Goal: Contribute content: Contribute content

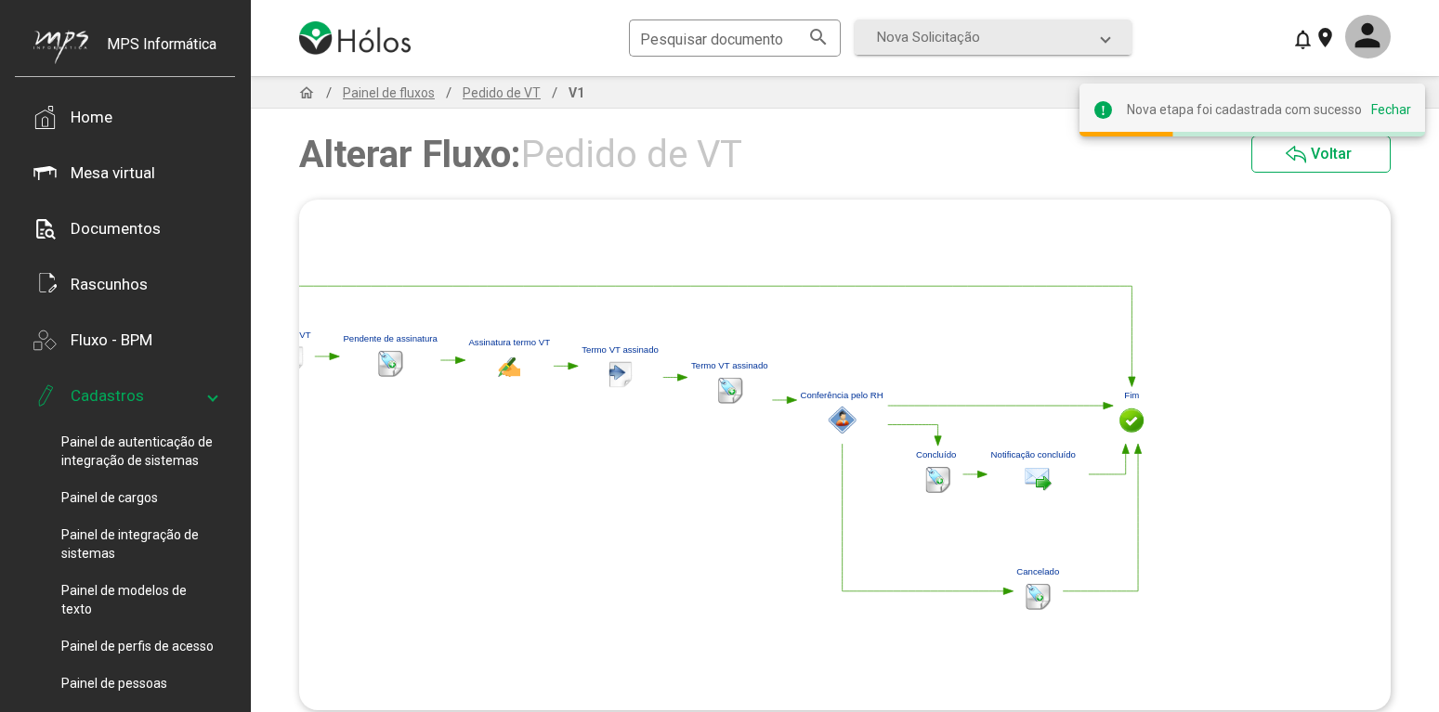
scroll to position [95, 0]
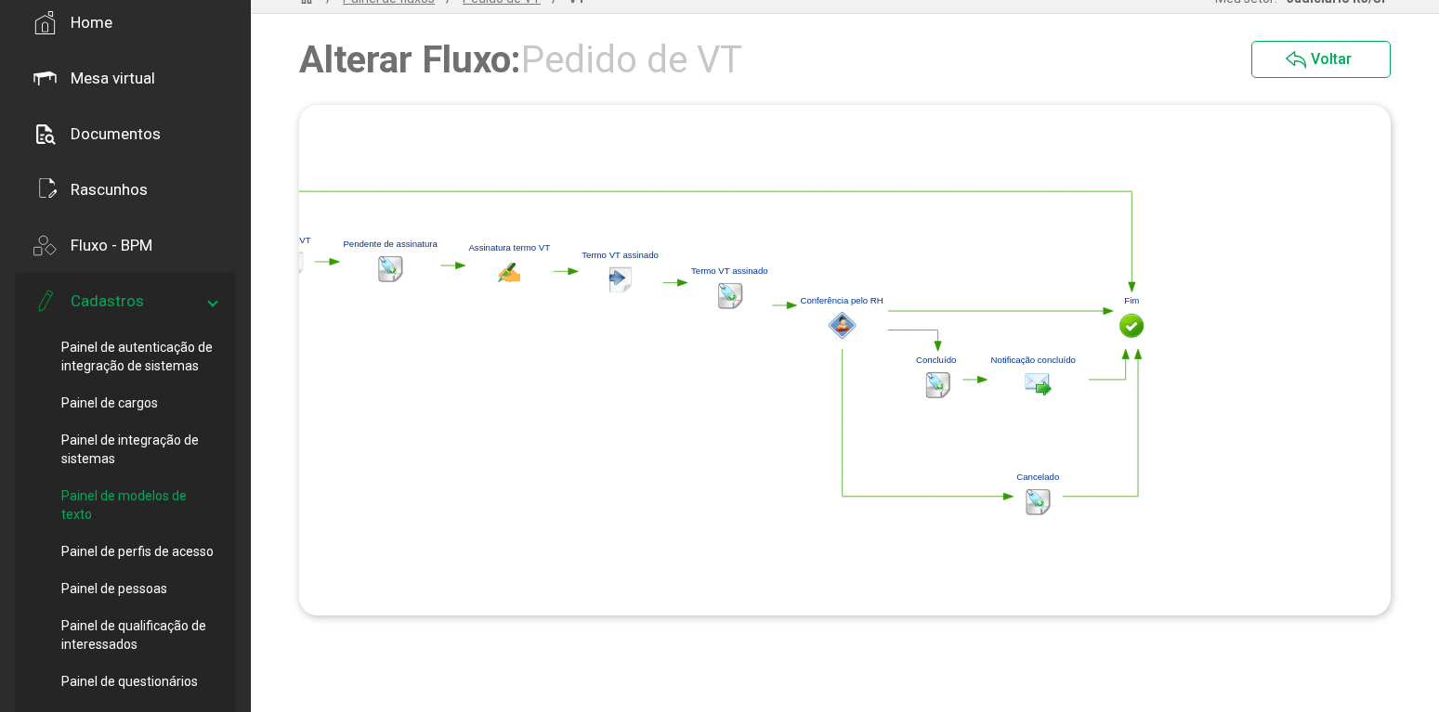
click at [172, 505] on span "Painel de modelos de texto" at bounding box center [138, 505] width 155 height 37
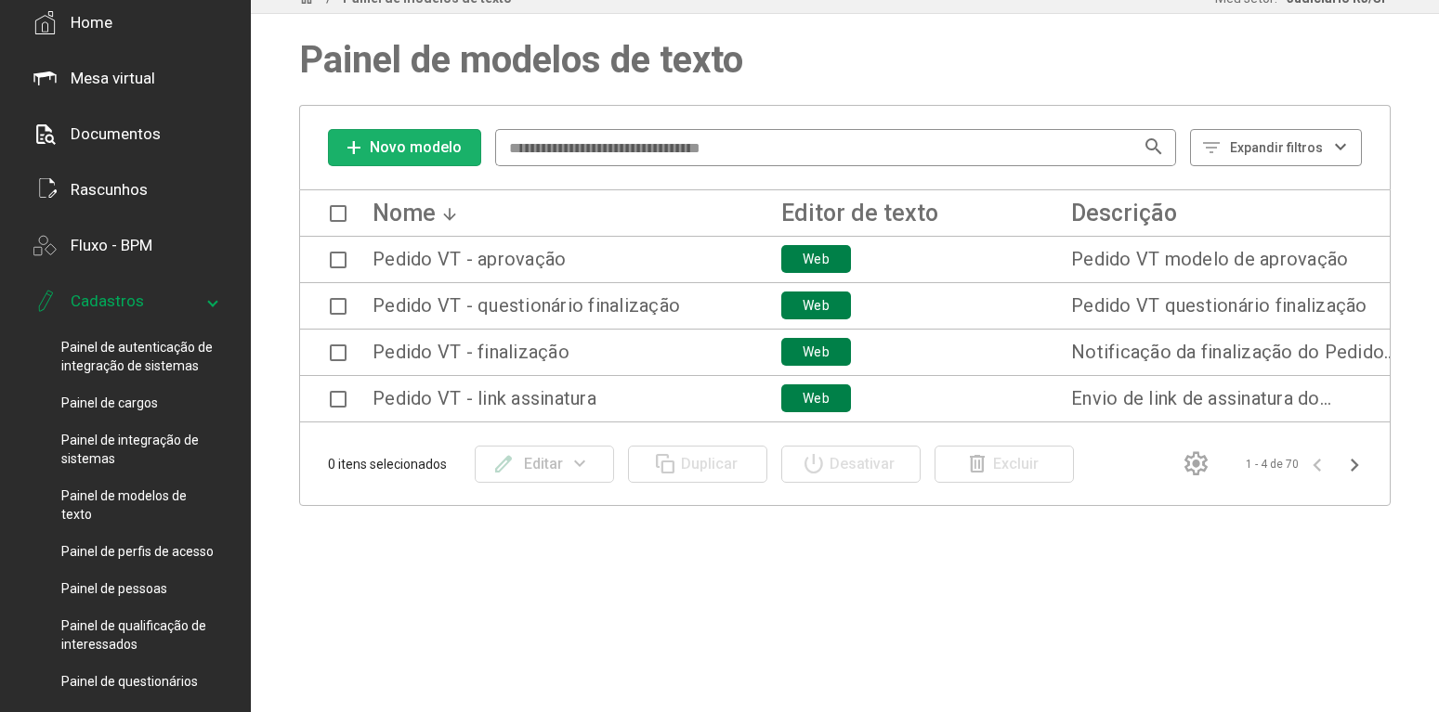
click at [429, 147] on span "Novo modelo" at bounding box center [416, 147] width 92 height 18
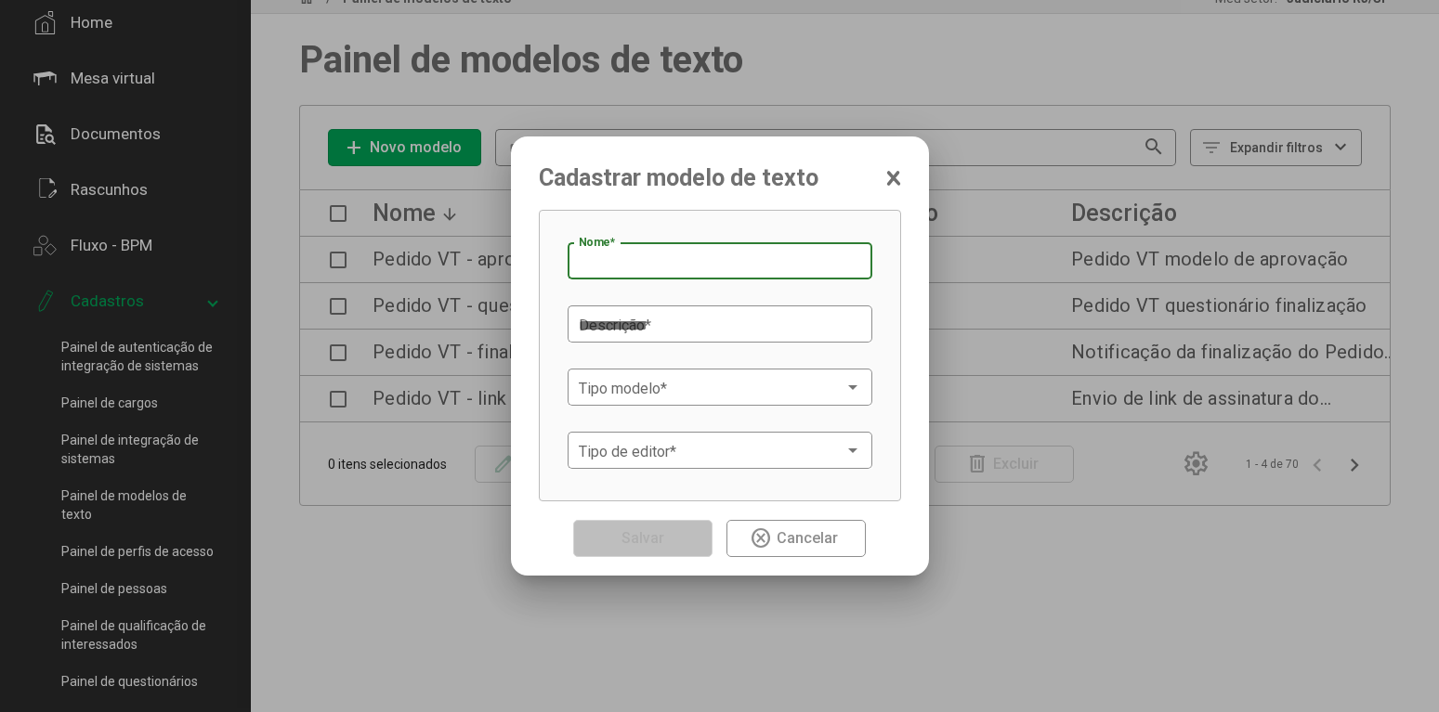
click at [695, 258] on input "Nome *" at bounding box center [720, 262] width 282 height 17
drag, startPoint x: 833, startPoint y: 261, endPoint x: 528, endPoint y: 248, distance: 305.9
click at [579, 254] on input "**********" at bounding box center [720, 262] width 282 height 17
type input "**********"
click at [661, 320] on textarea "Descrição *" at bounding box center [717, 326] width 277 height 20
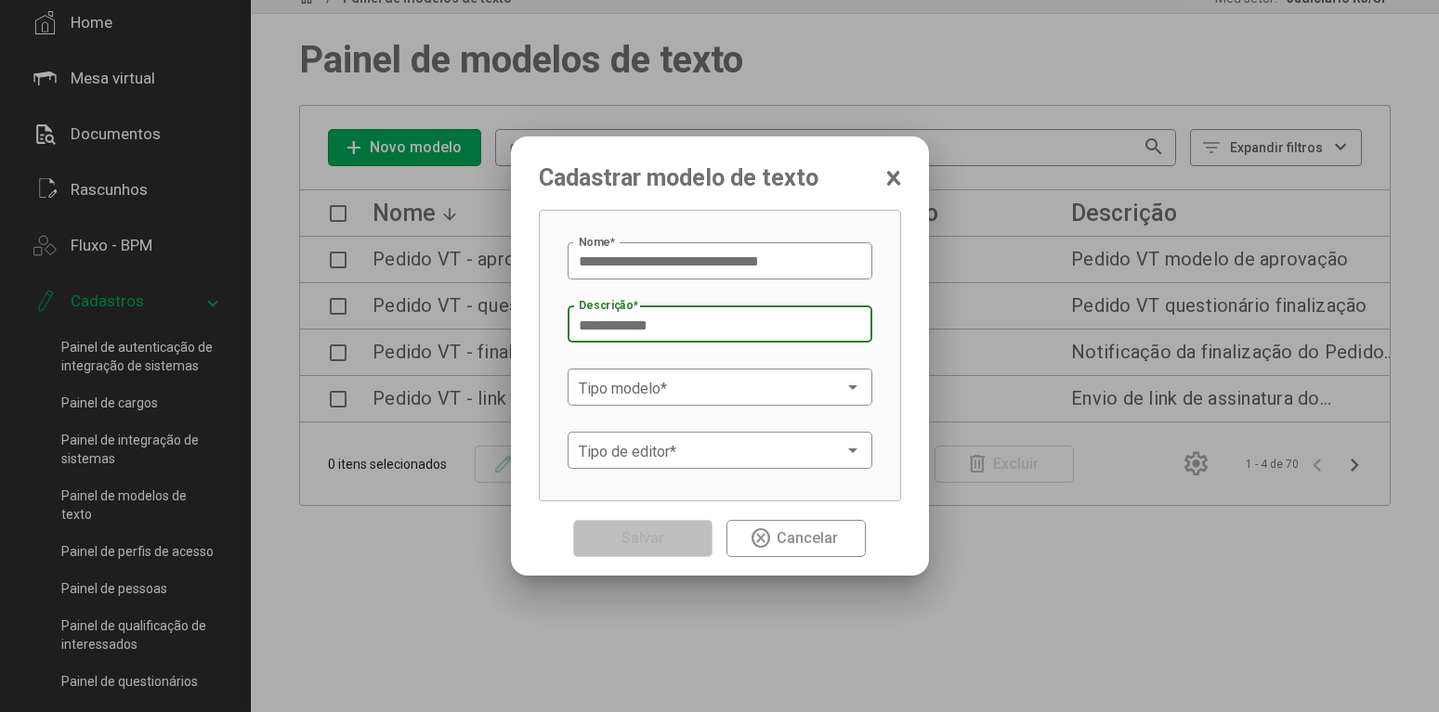
paste textarea "**********"
type textarea "**********"
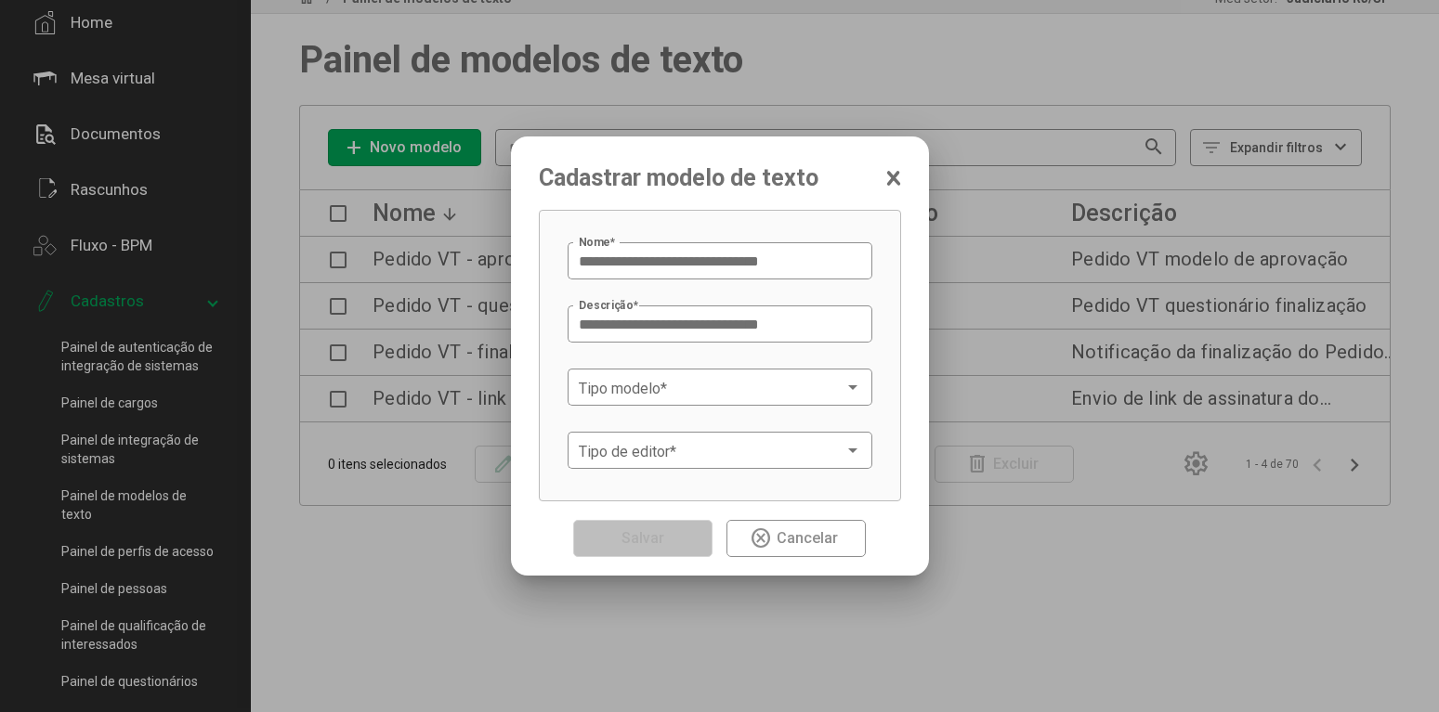
click at [736, 292] on div "**********" at bounding box center [720, 356] width 305 height 234
click at [791, 385] on span at bounding box center [712, 388] width 266 height 17
click at [674, 396] on span "E-mail" at bounding box center [720, 389] width 282 height 45
click at [758, 438] on div "Tipo de editor *" at bounding box center [720, 448] width 282 height 41
click at [721, 450] on span "Editor (Web)" at bounding box center [720, 452] width 282 height 45
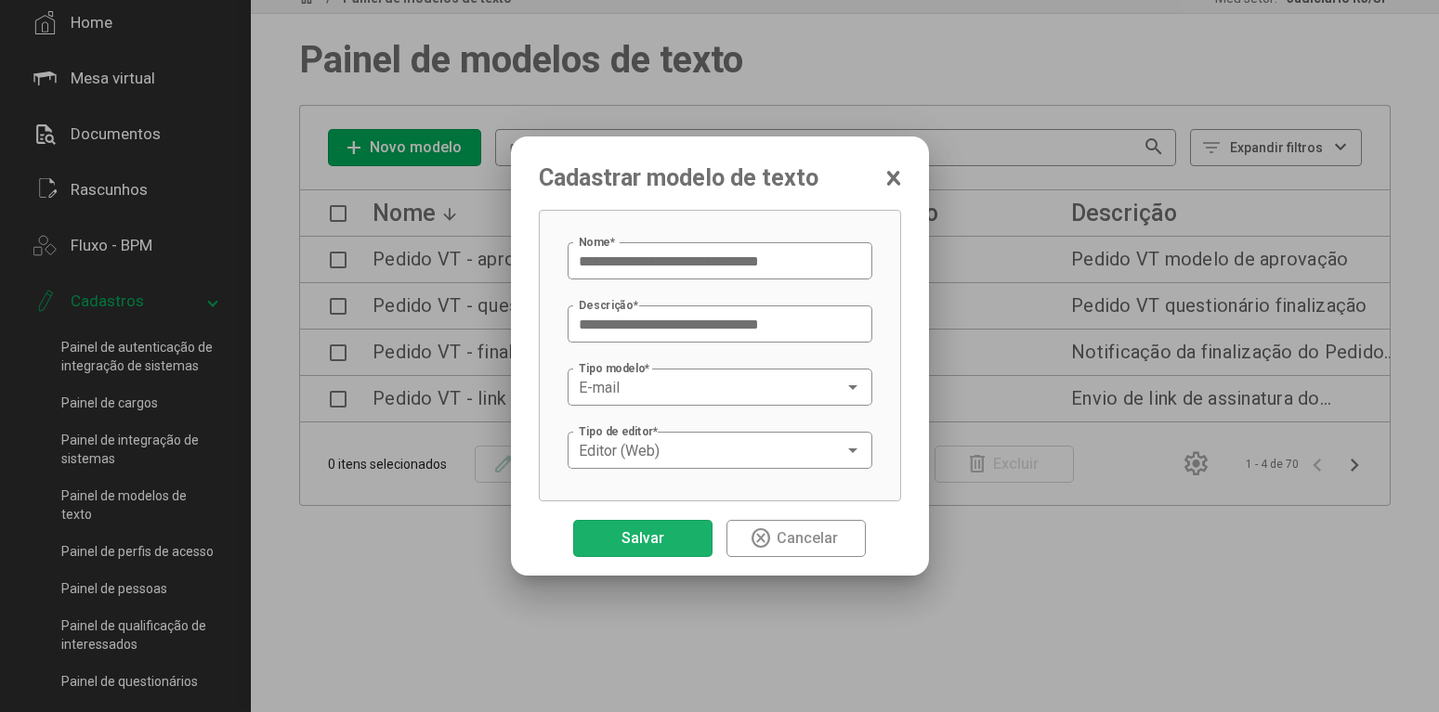
click at [672, 533] on button "Salvar" at bounding box center [642, 538] width 139 height 37
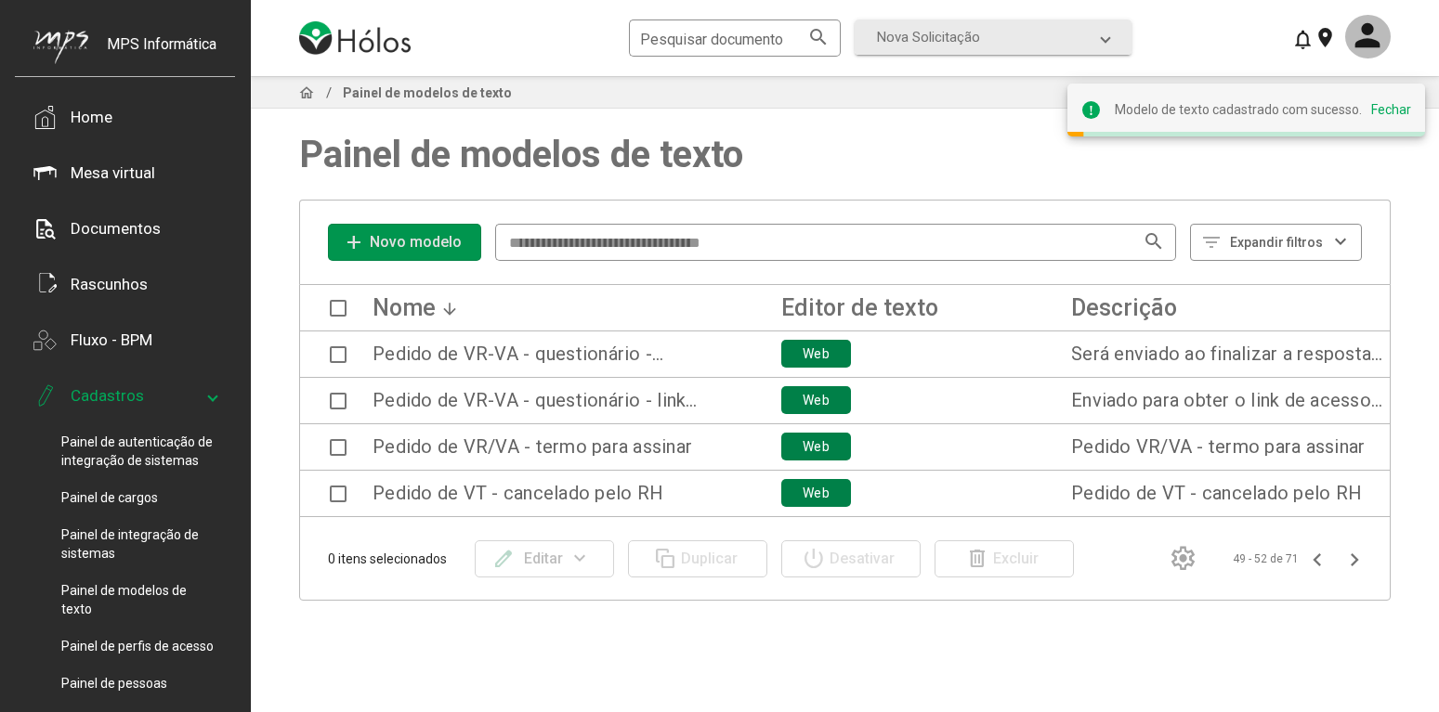
scroll to position [95, 0]
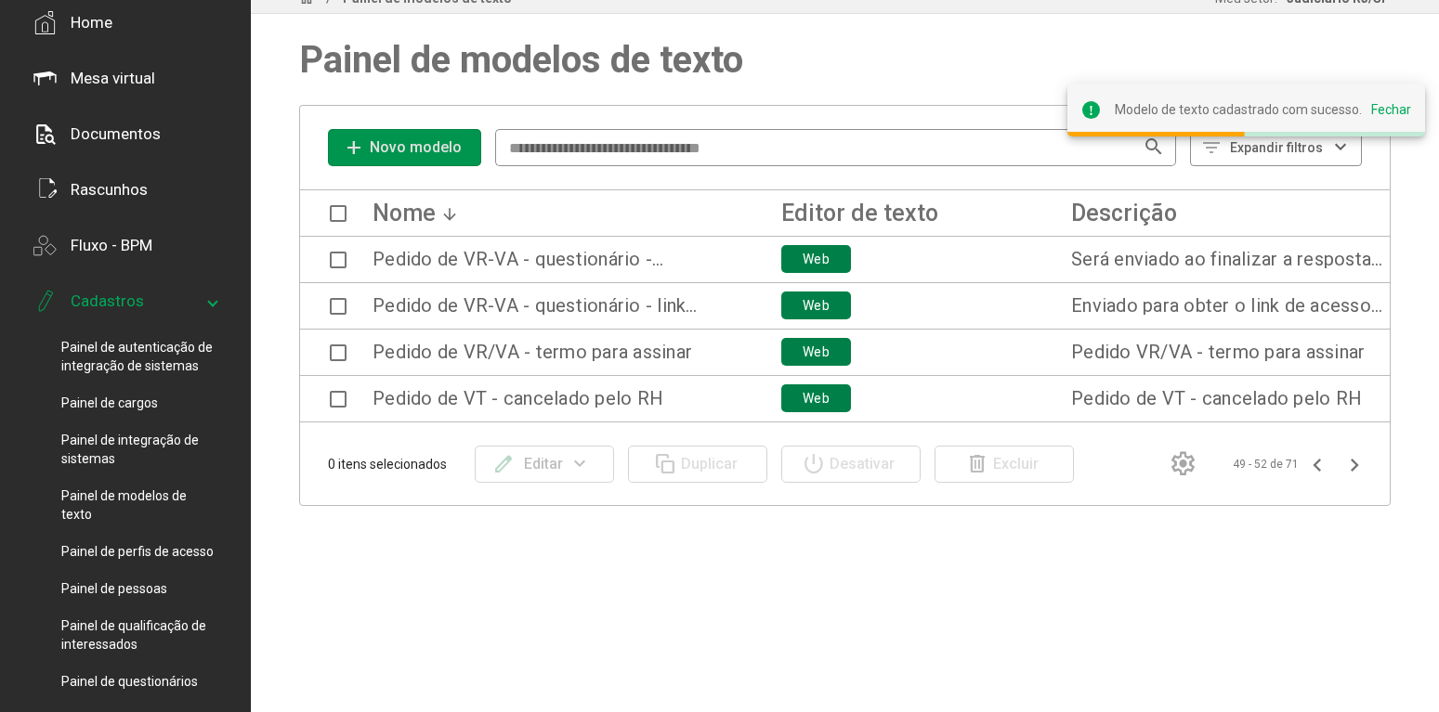
click at [331, 398] on span at bounding box center [338, 399] width 17 height 17
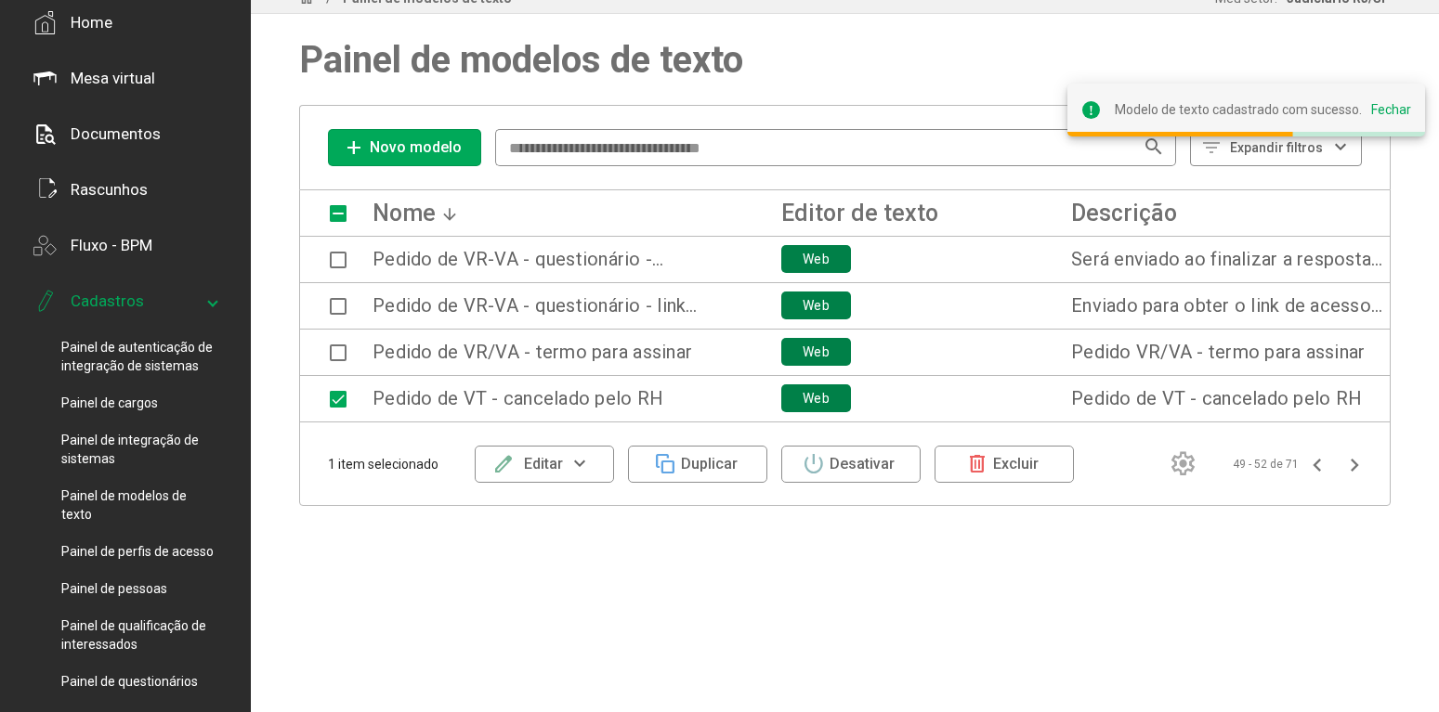
click at [574, 464] on mat-icon "expand_more" at bounding box center [580, 464] width 34 height 22
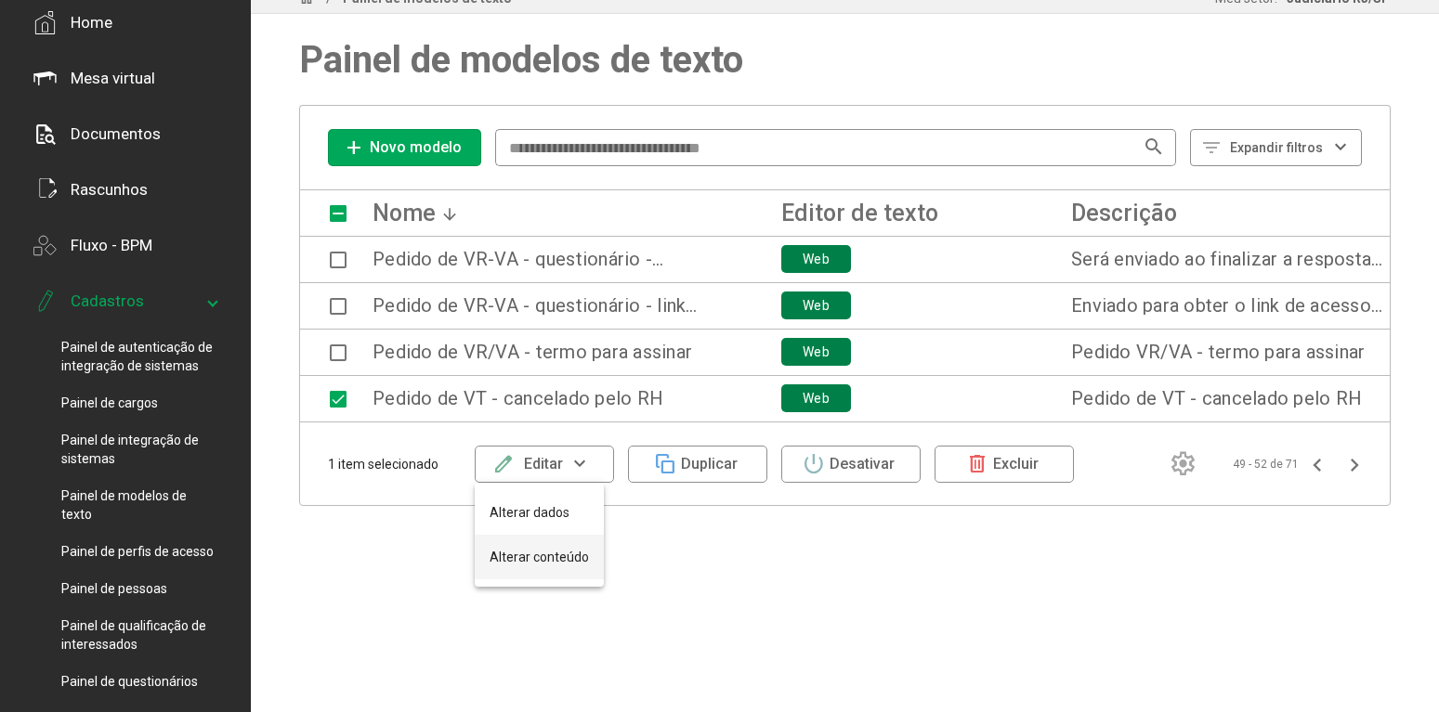
click at [560, 549] on button "Alterar conteúdo" at bounding box center [539, 557] width 129 height 45
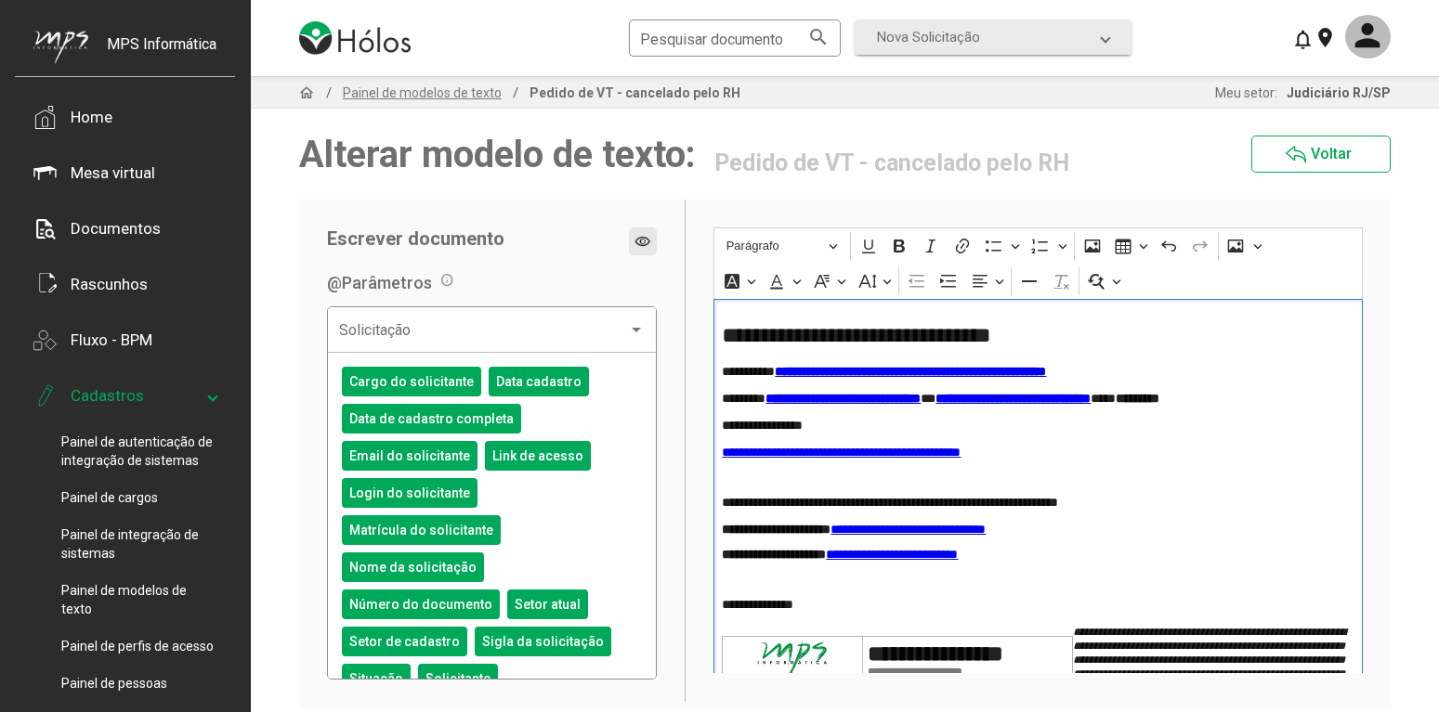
scroll to position [95, 0]
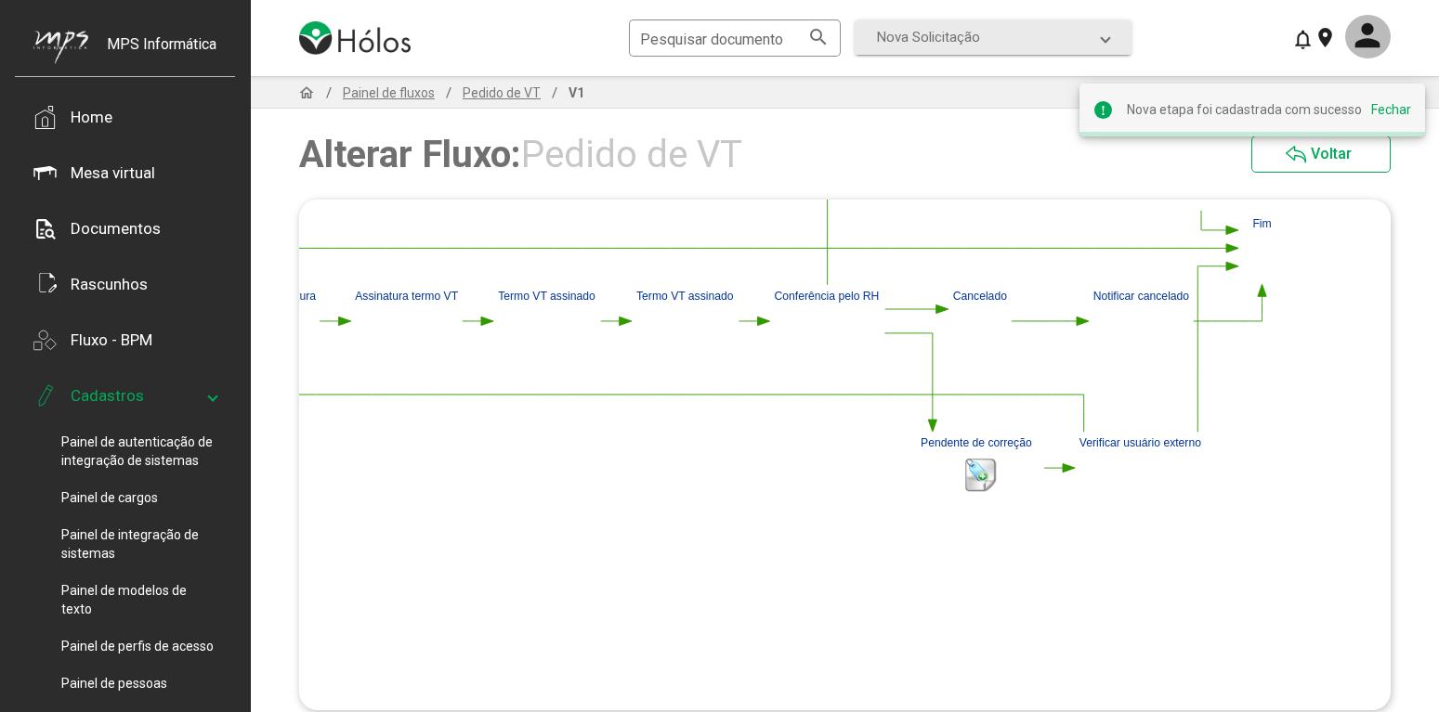
scroll to position [95, 0]
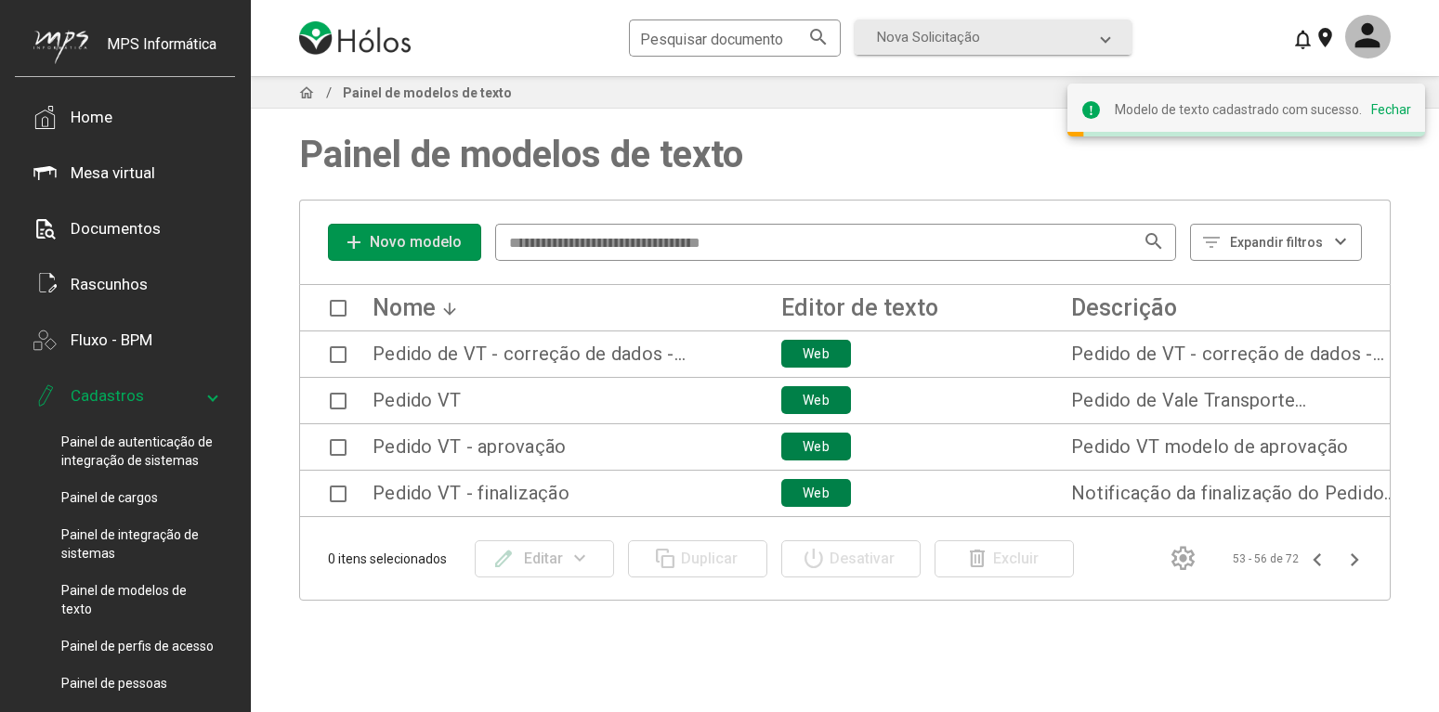
scroll to position [95, 0]
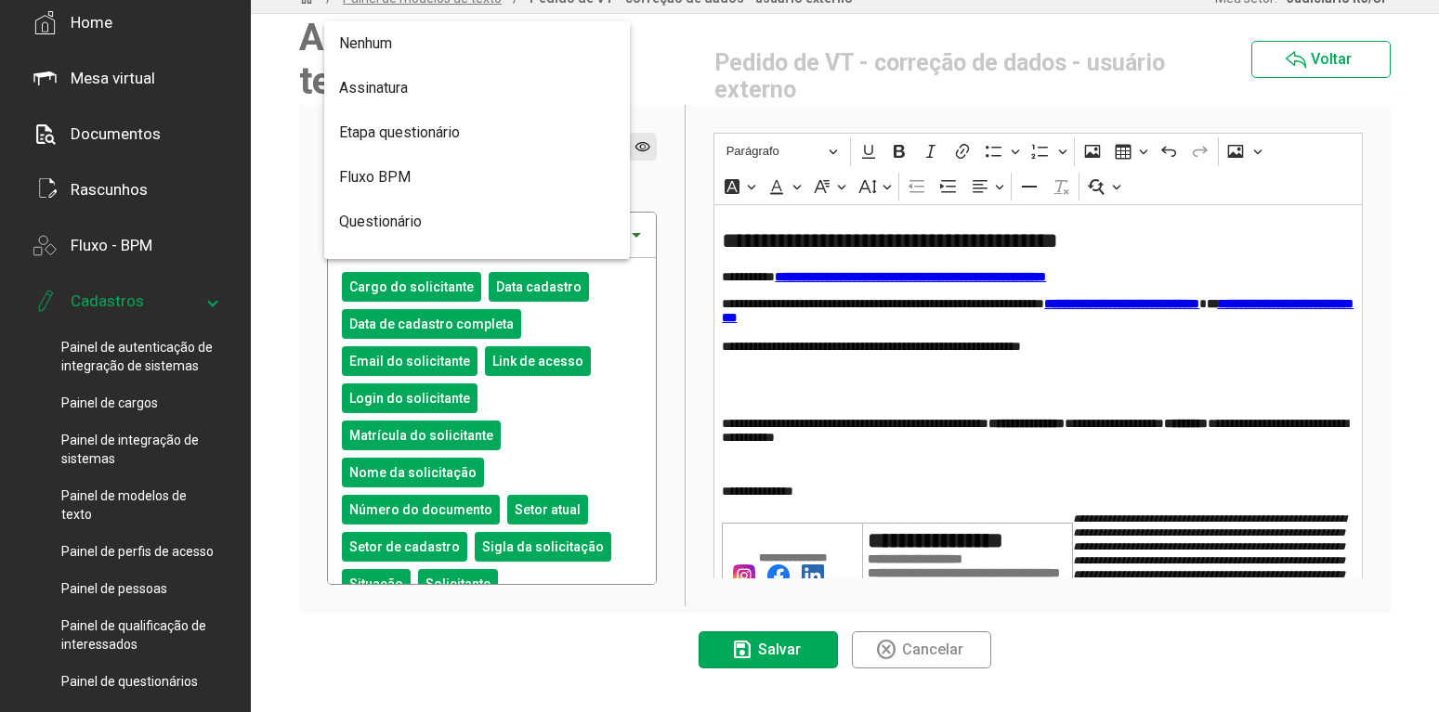
scroll to position [74, 0]
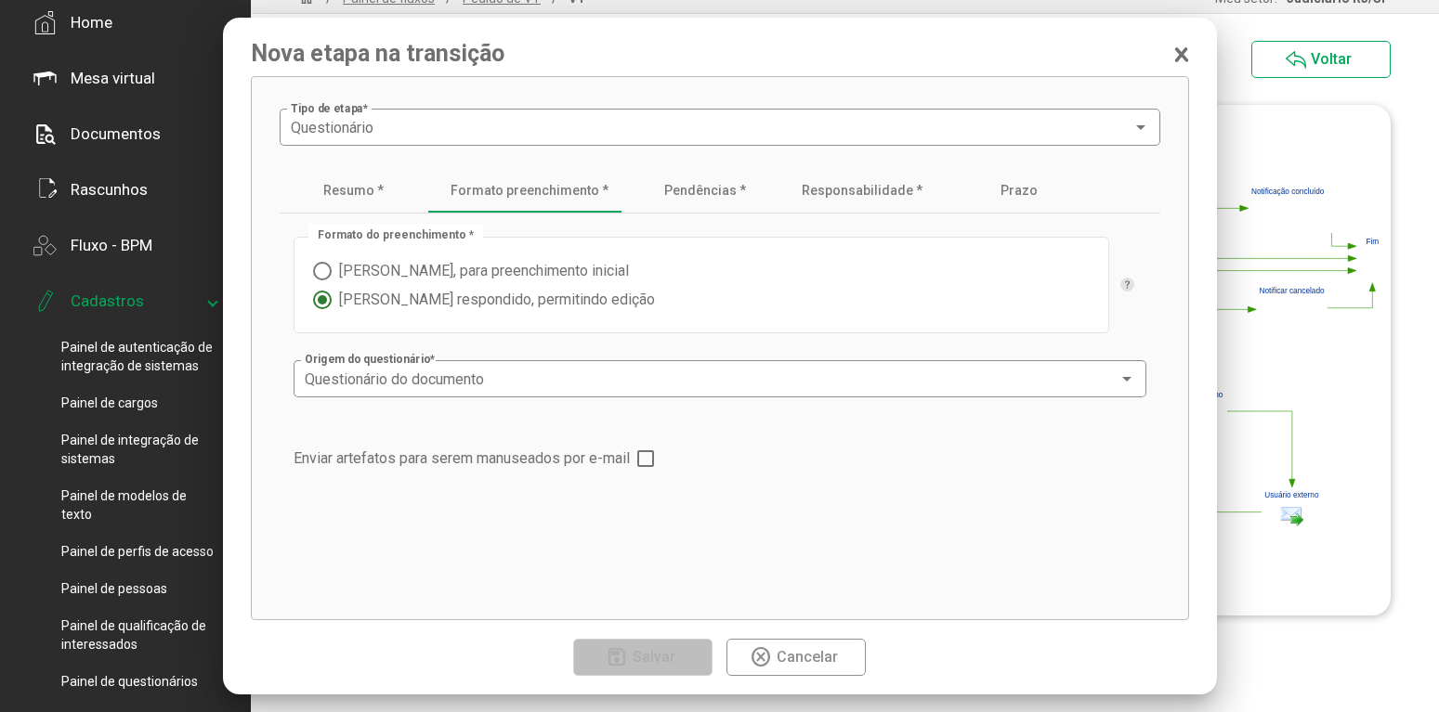
scroll to position [95, 0]
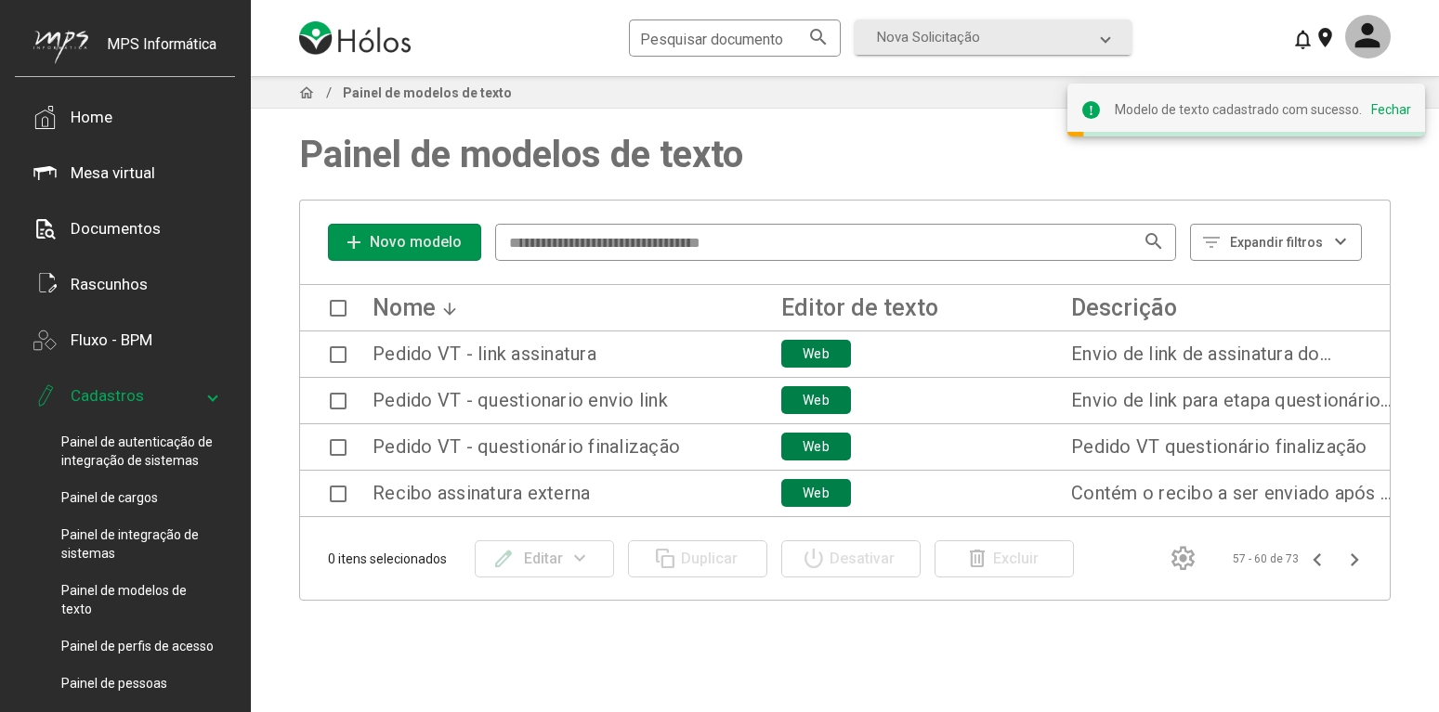
scroll to position [95, 0]
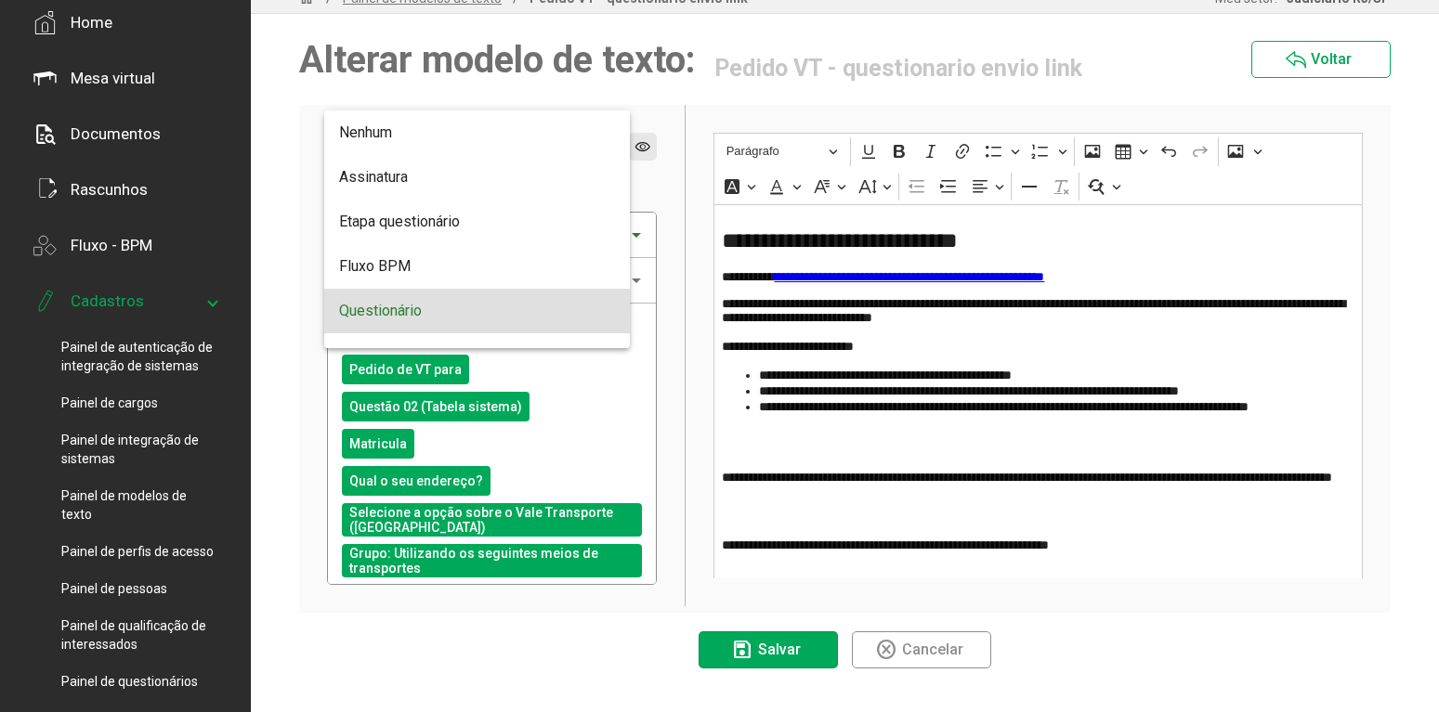
scroll to position [74, 0]
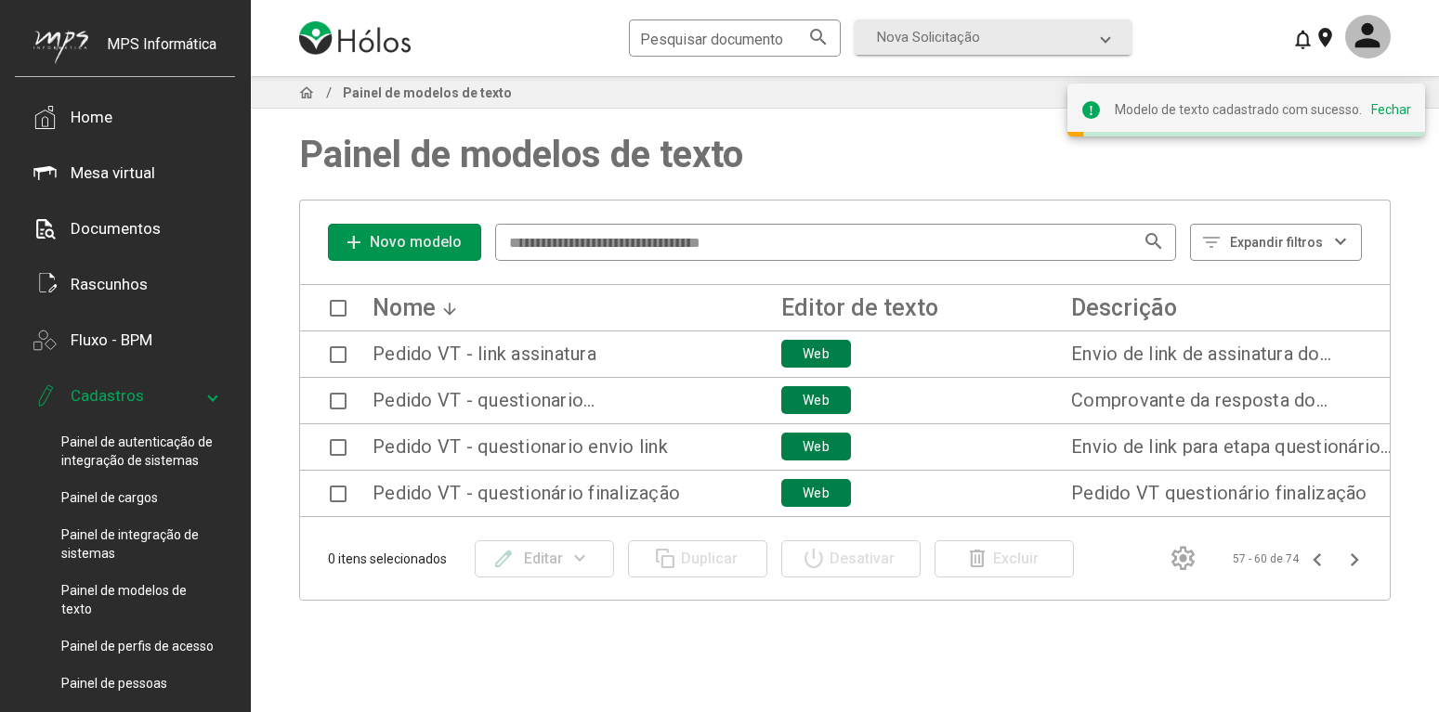
scroll to position [95, 0]
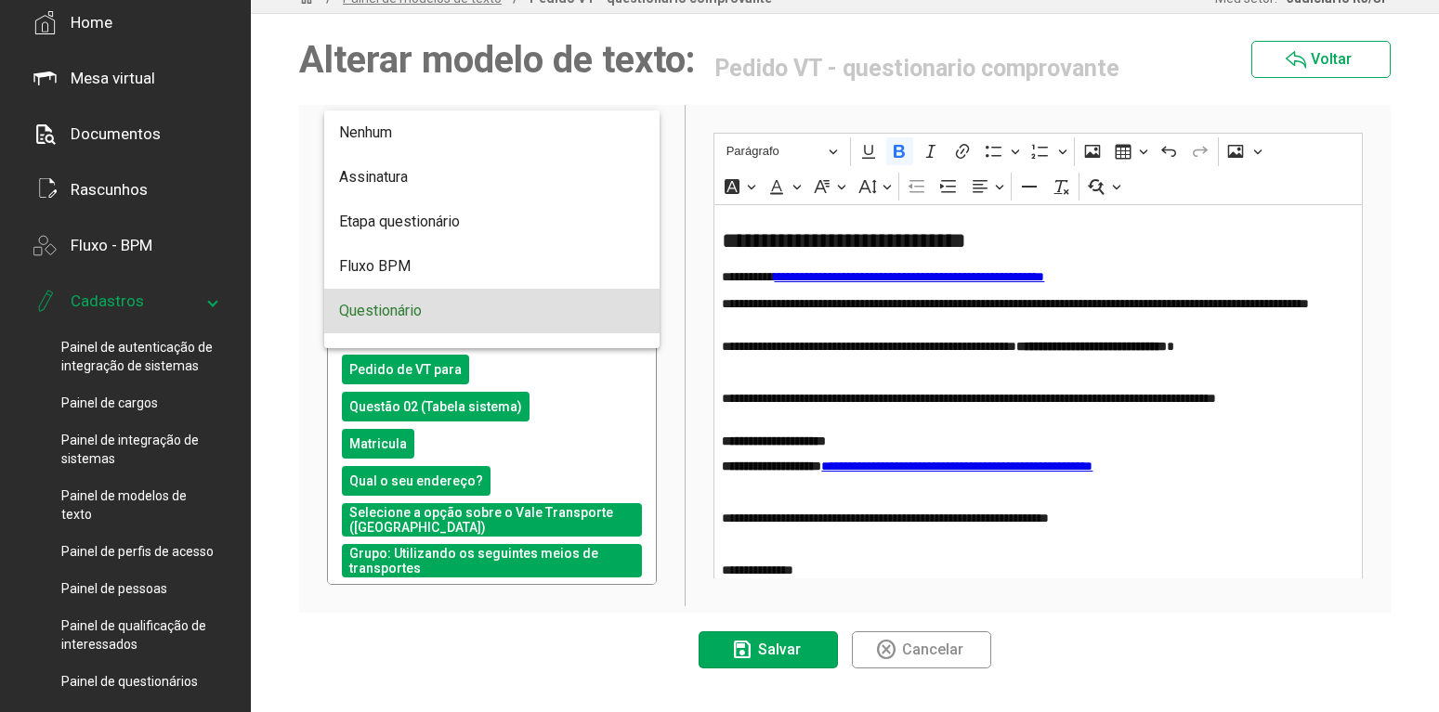
scroll to position [74, 0]
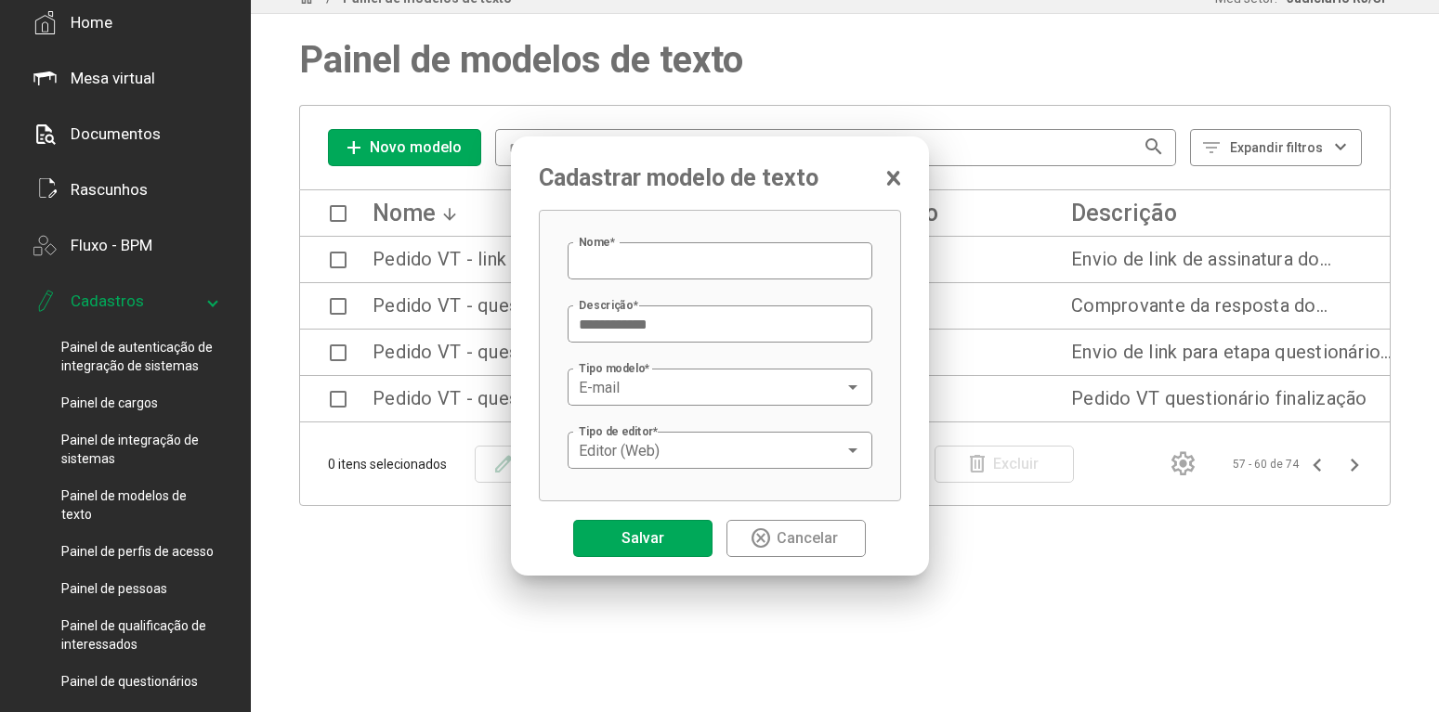
scroll to position [95, 0]
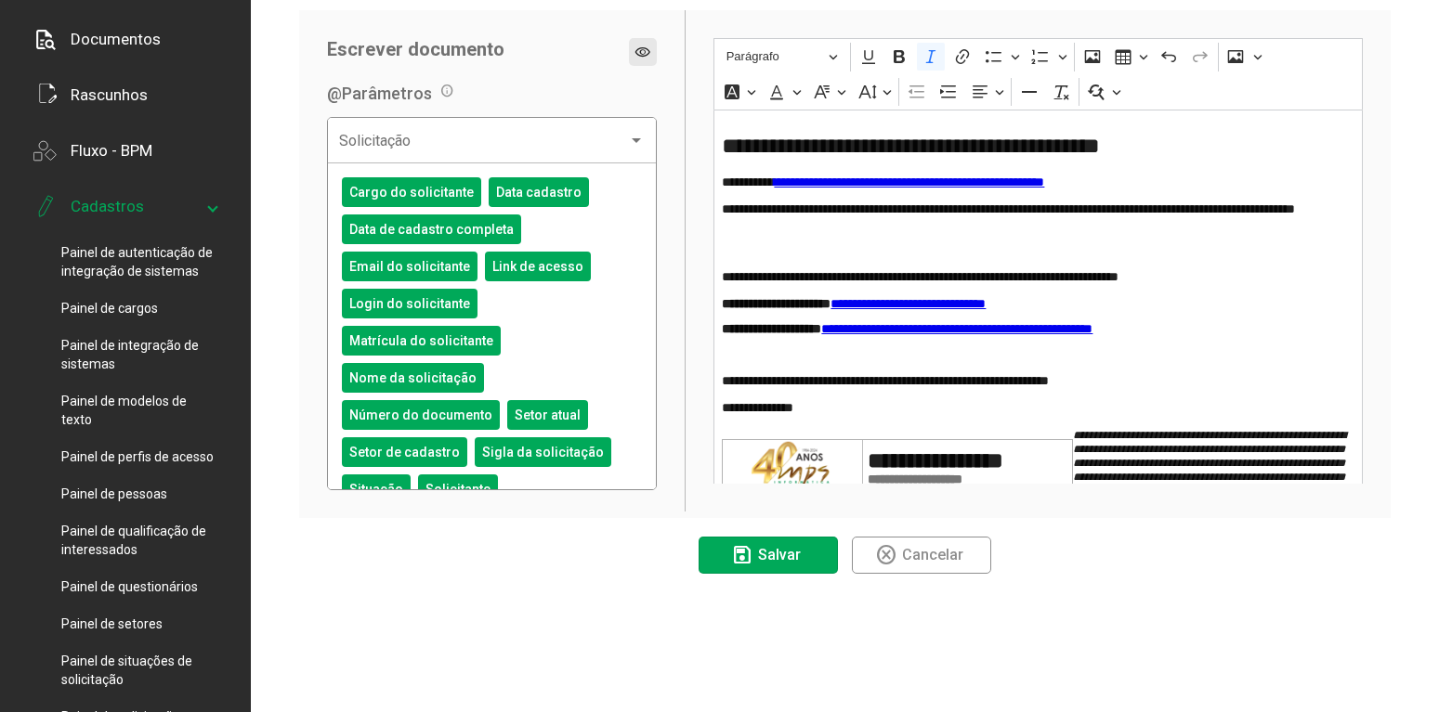
scroll to position [95, 0]
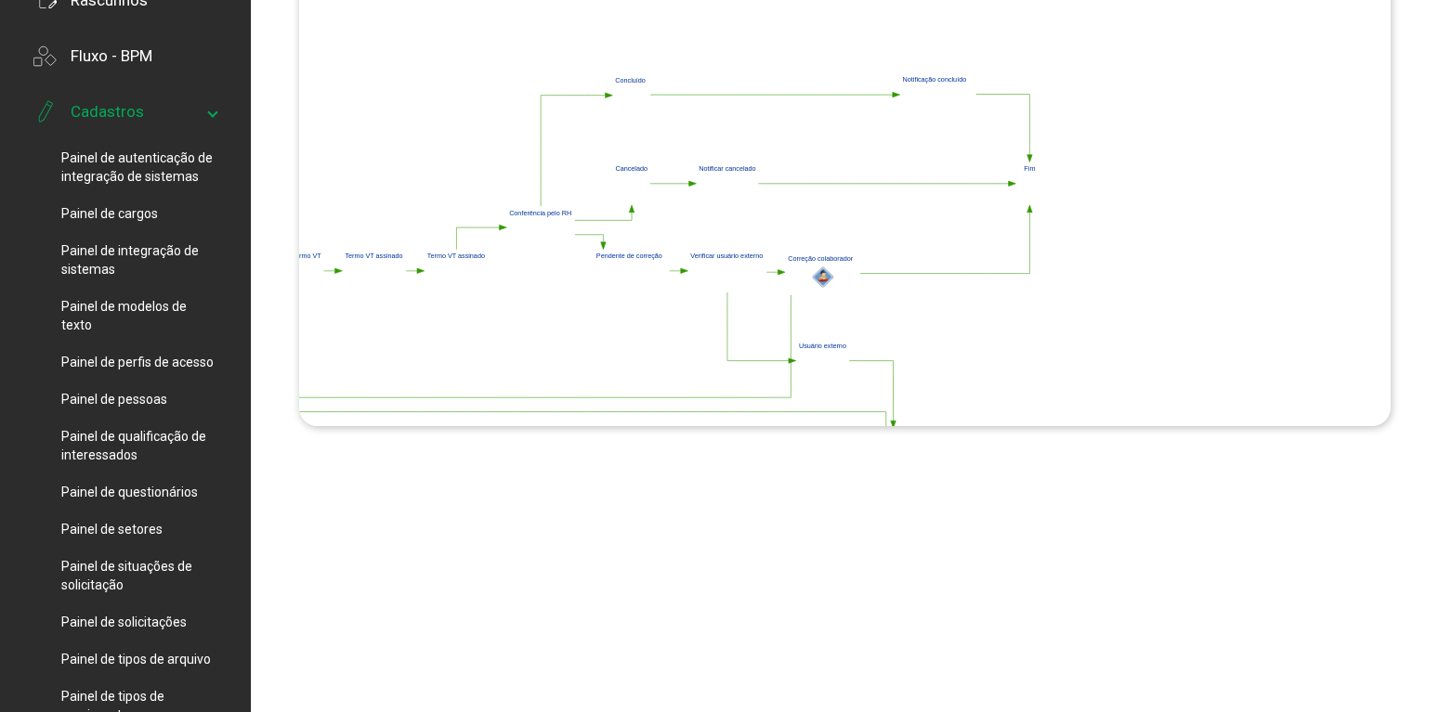
scroll to position [379, 0]
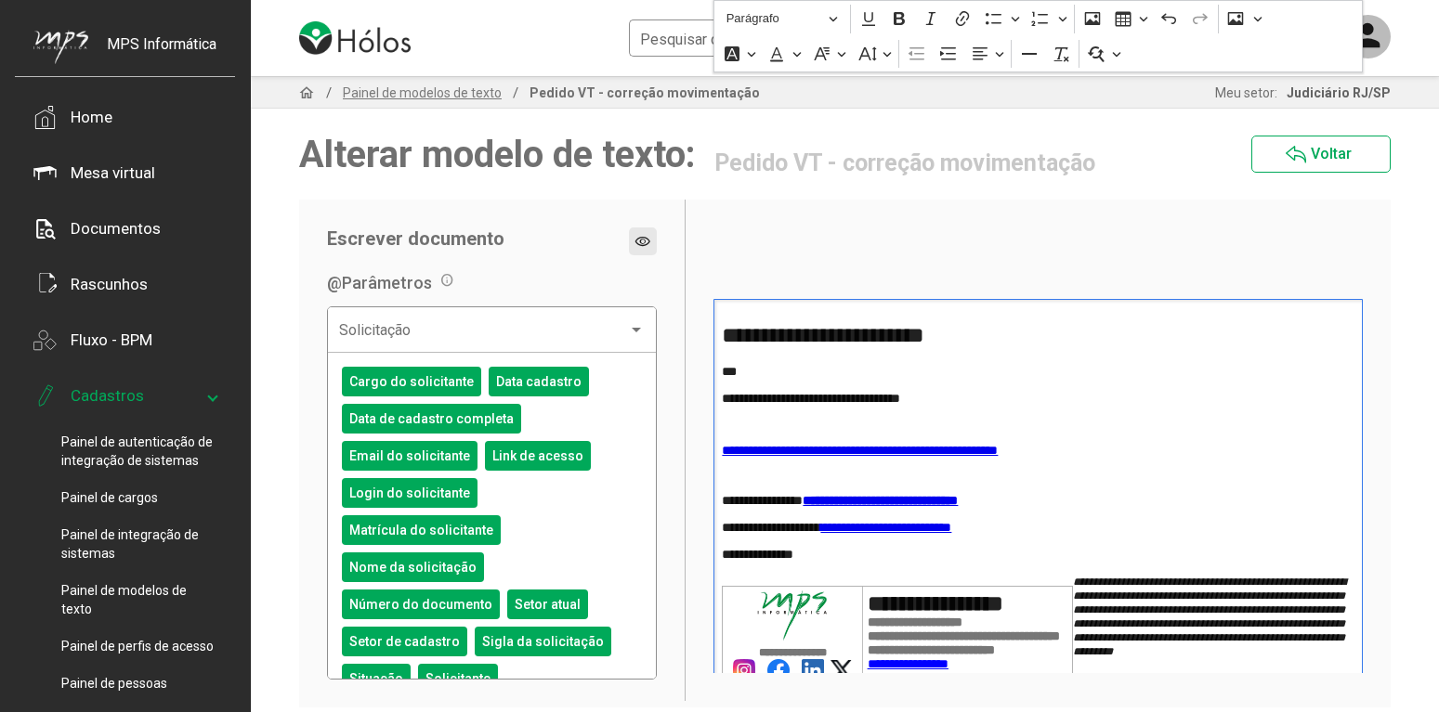
scroll to position [189, 0]
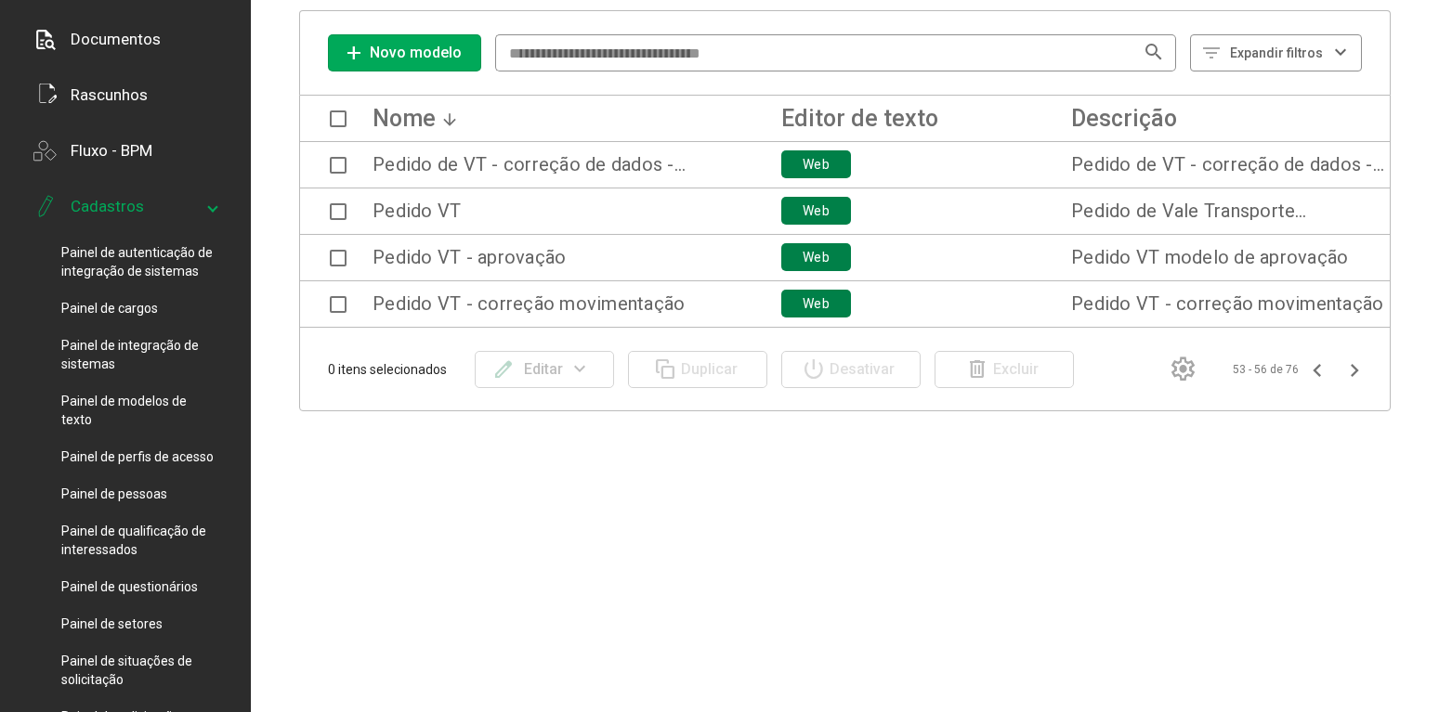
scroll to position [379, 0]
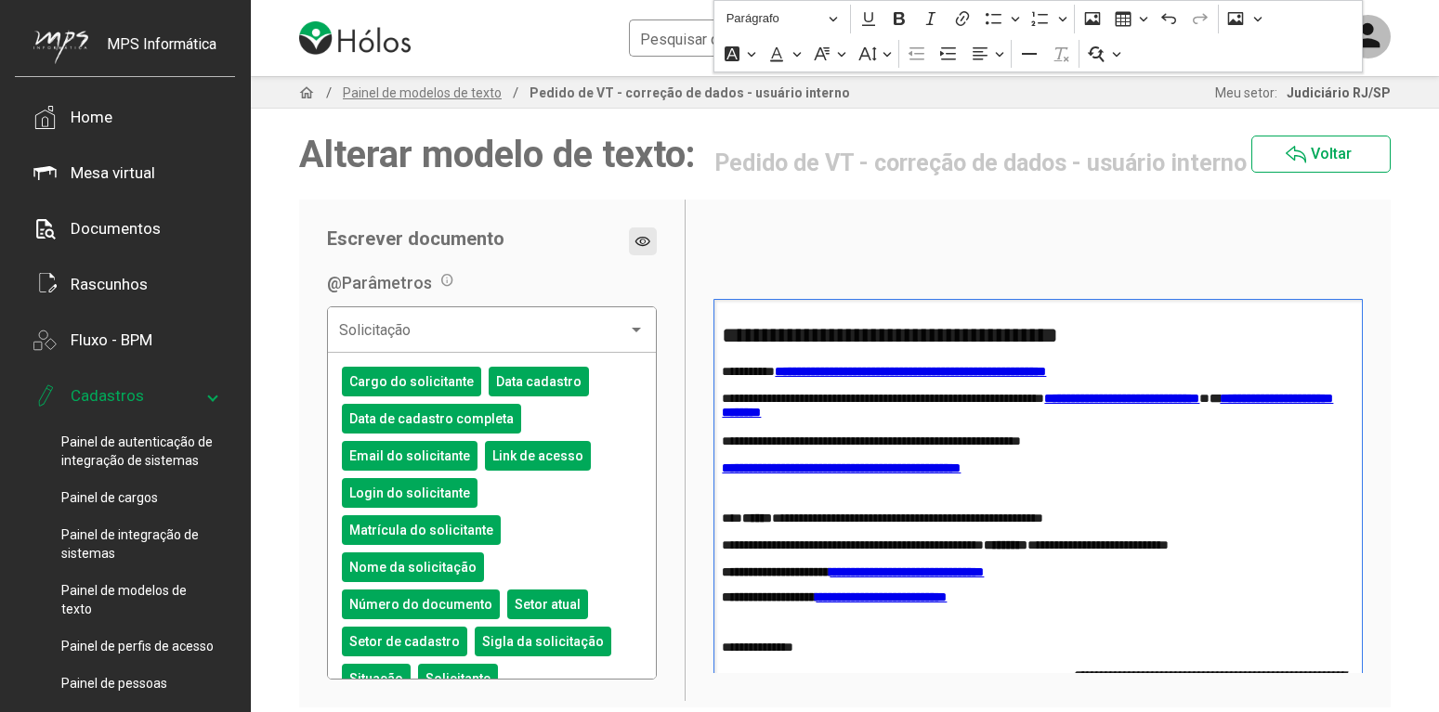
scroll to position [189, 0]
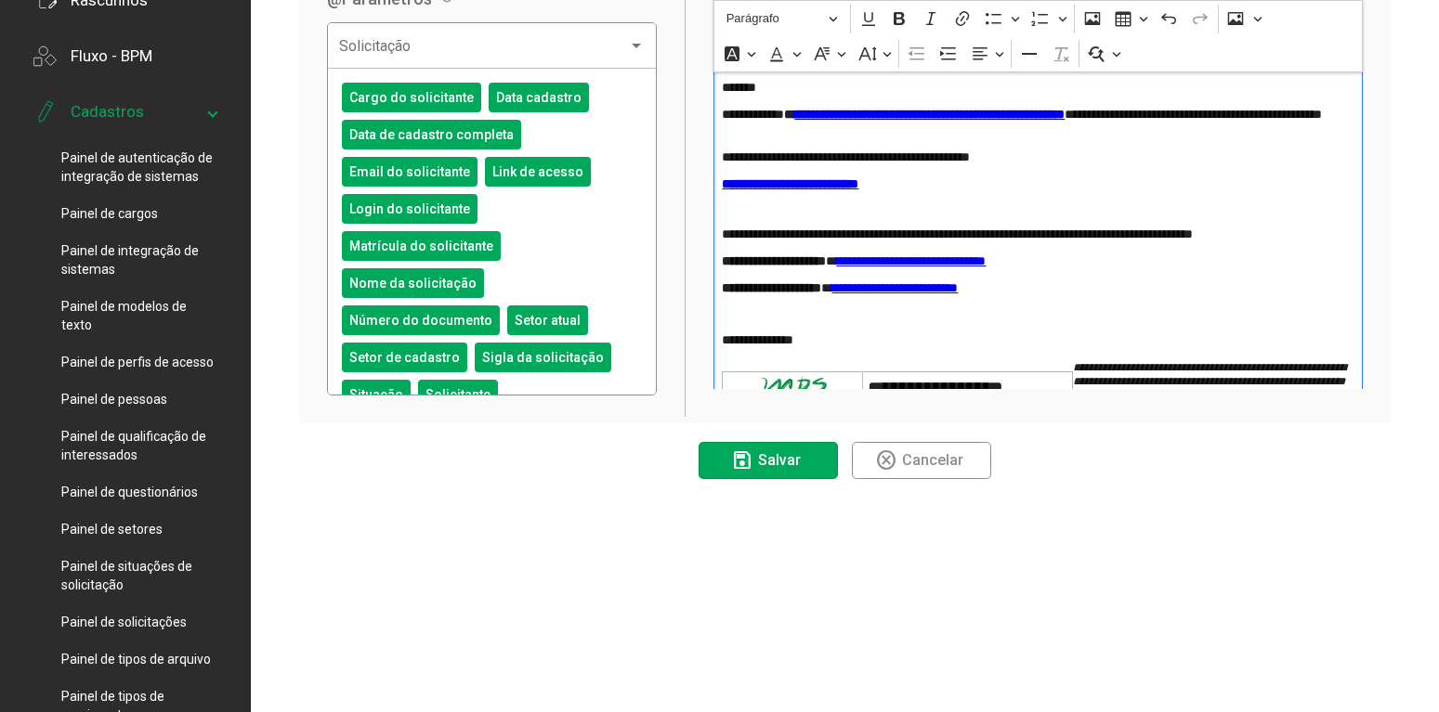
scroll to position [95, 0]
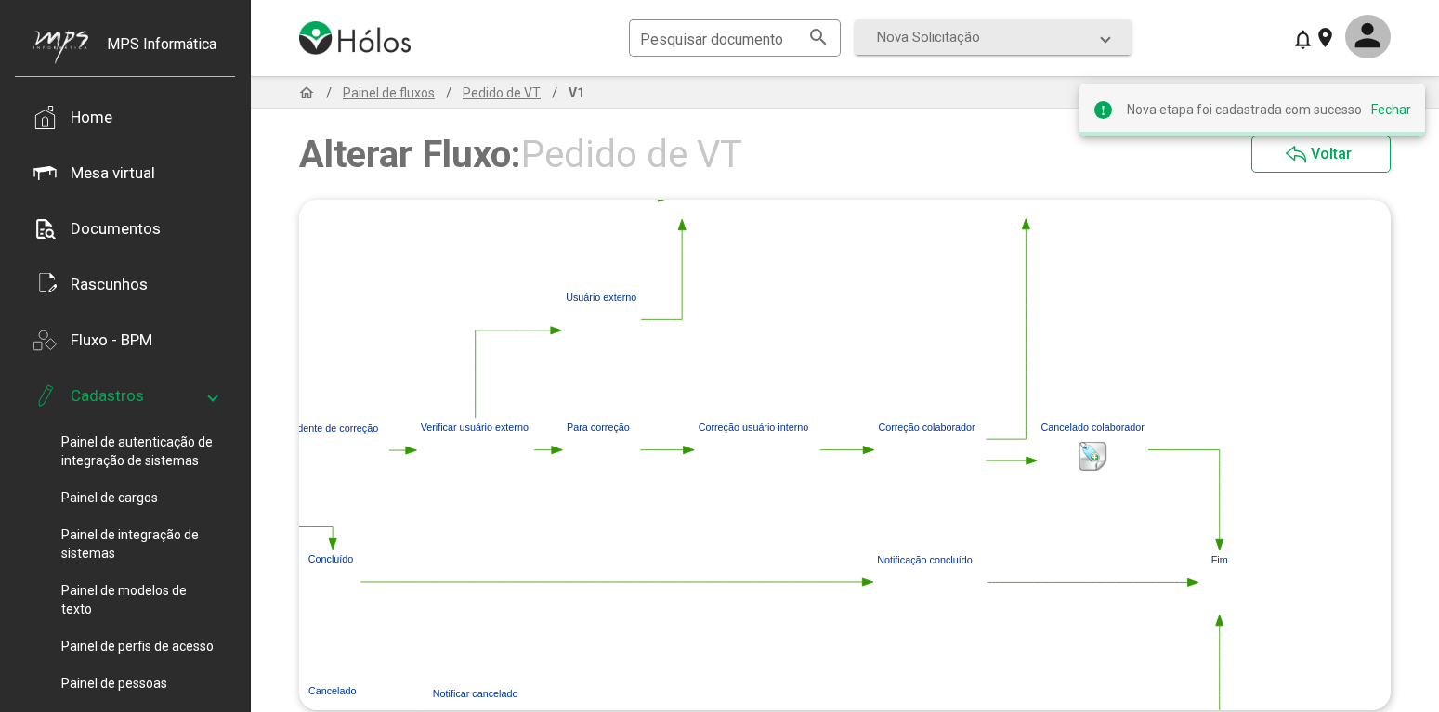
scroll to position [95, 0]
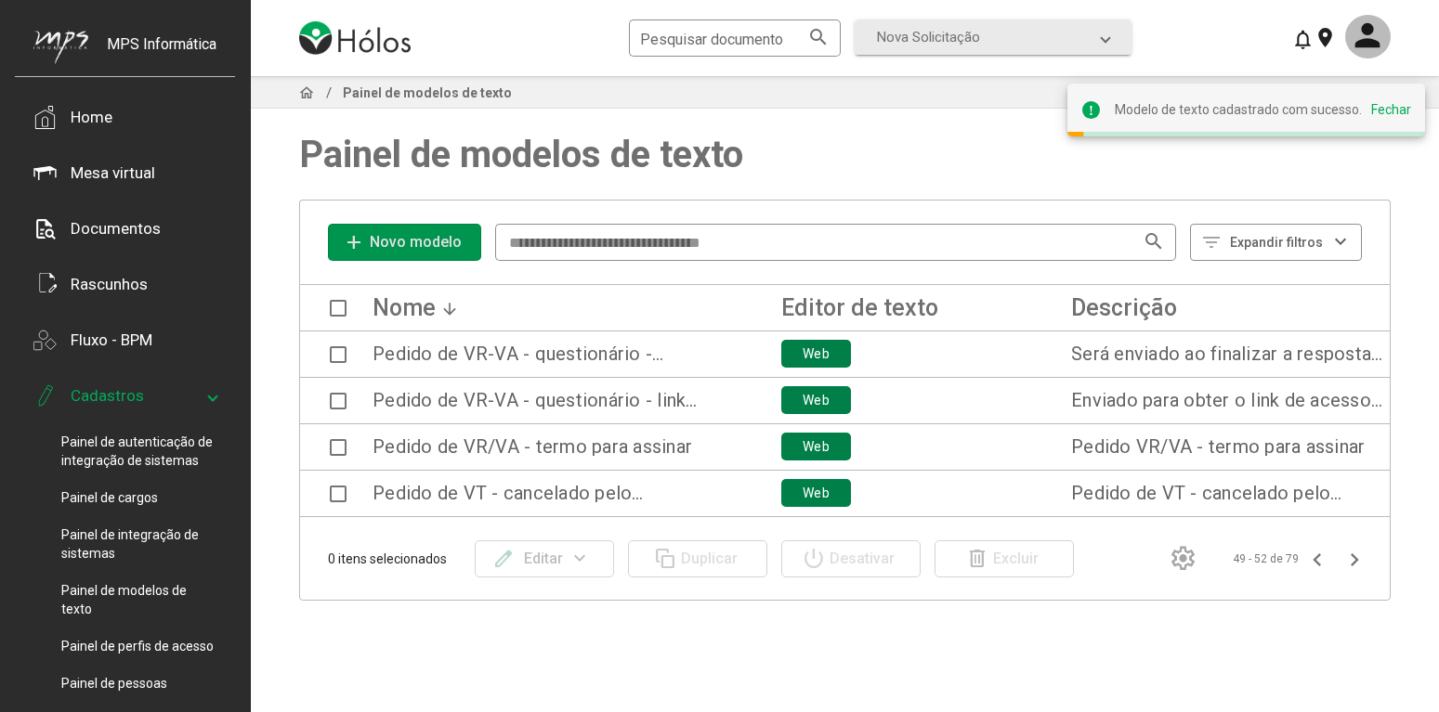
scroll to position [95, 0]
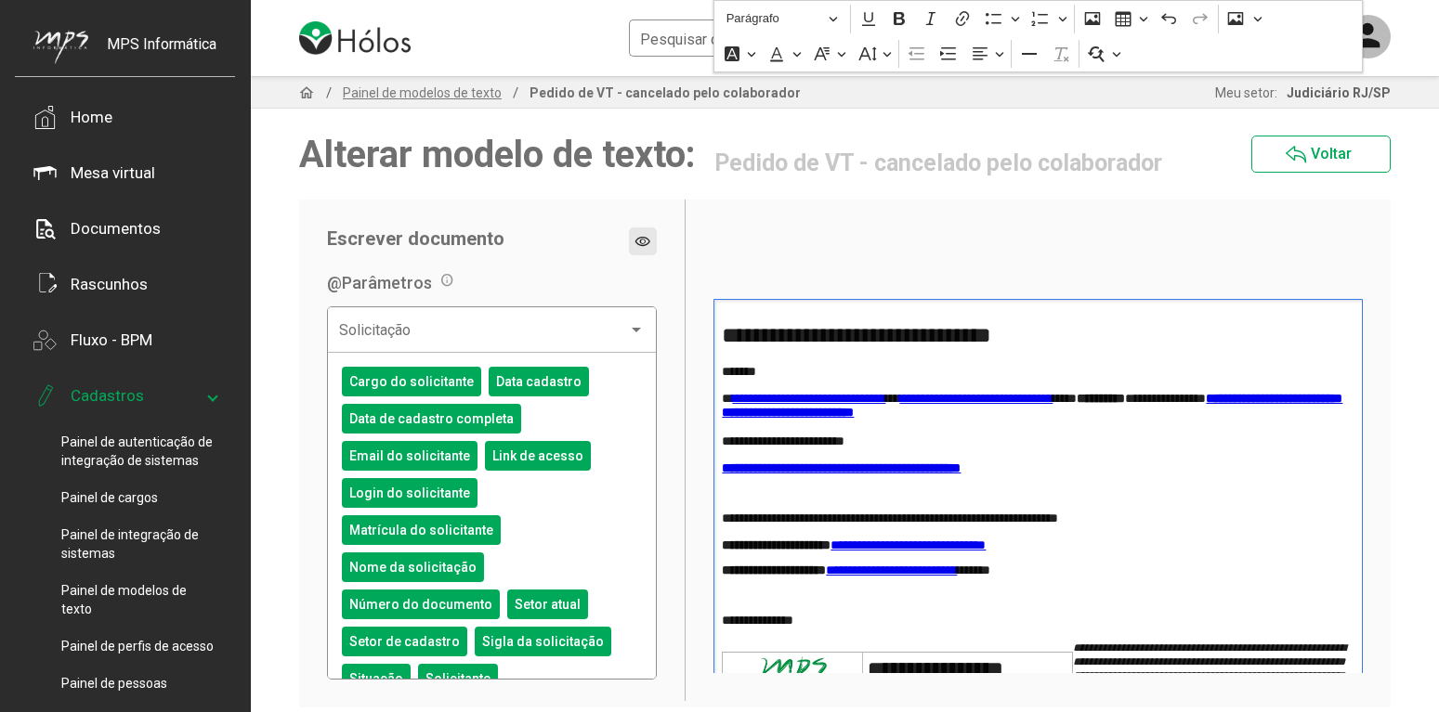
scroll to position [284, 0]
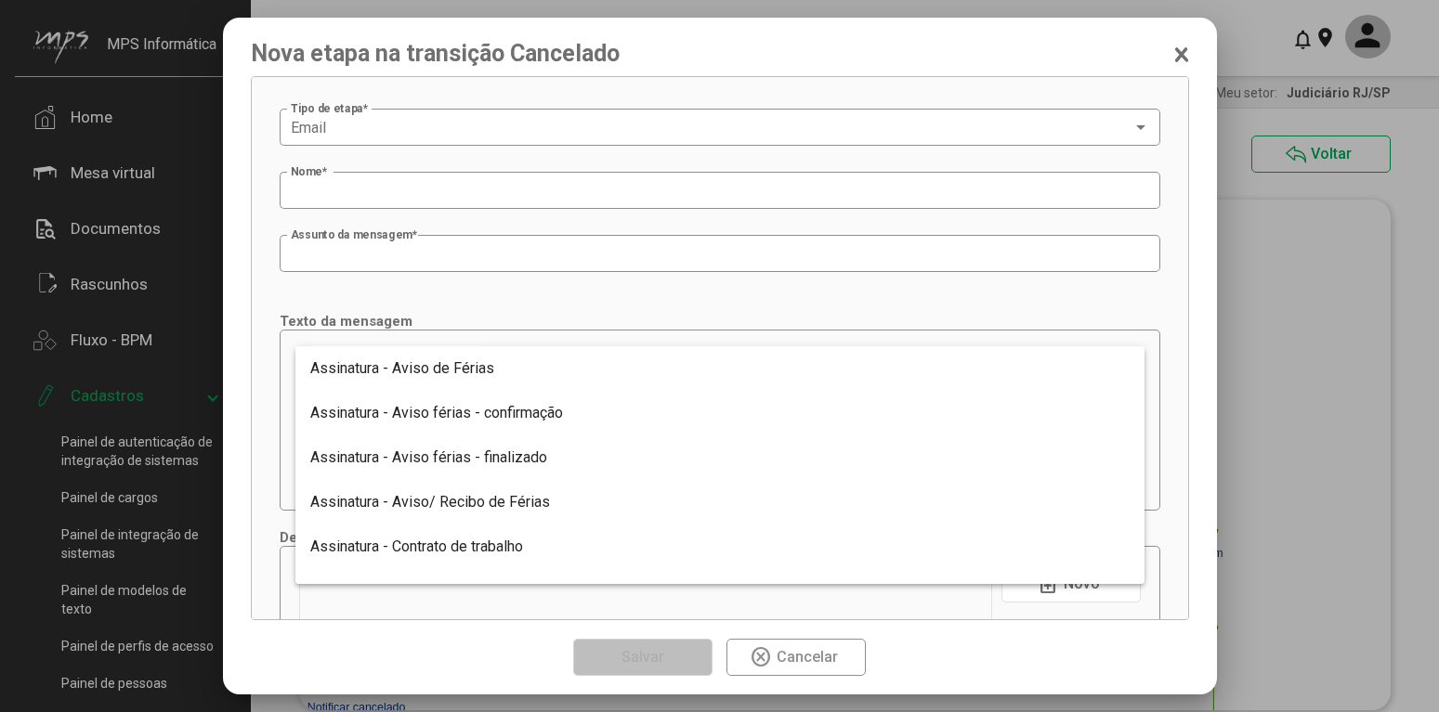
scroll to position [1910, 0]
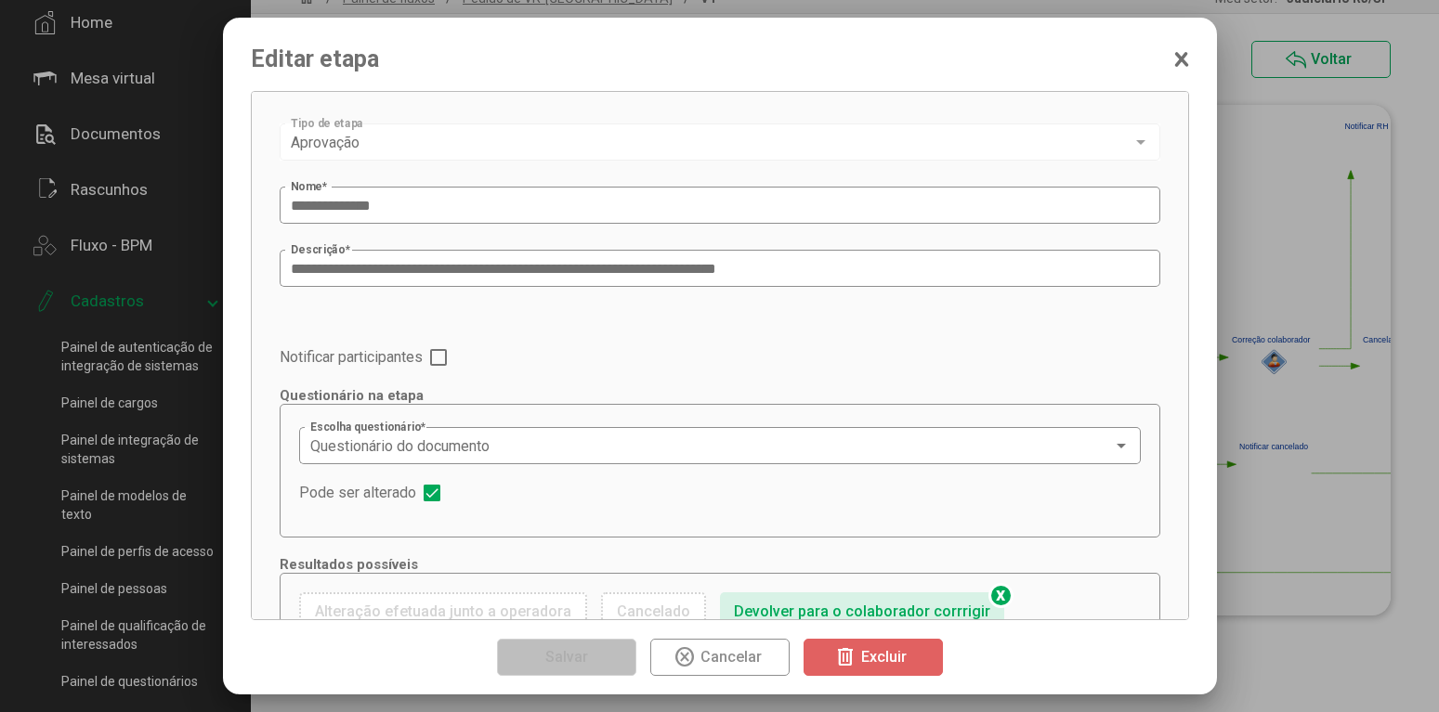
type input "**********"
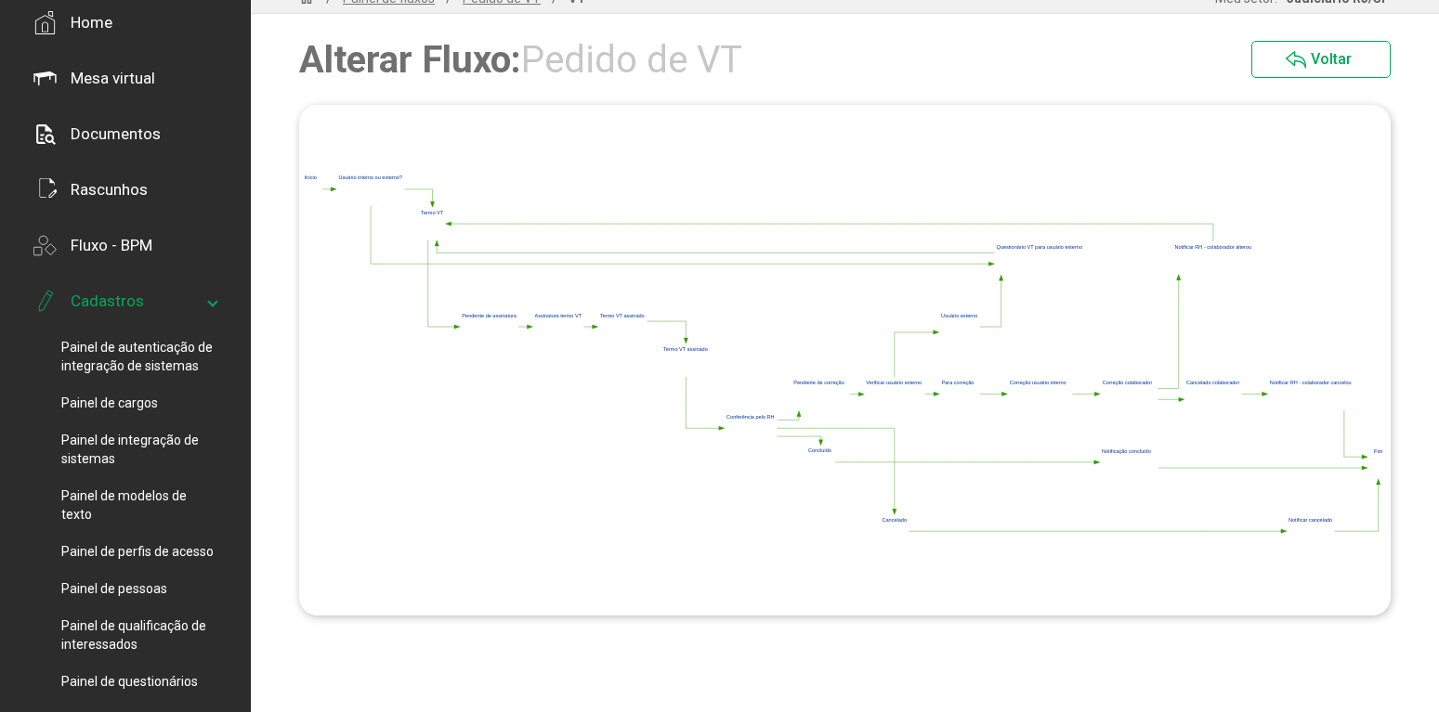
scroll to position [284, 0]
